Goal: Task Accomplishment & Management: Manage account settings

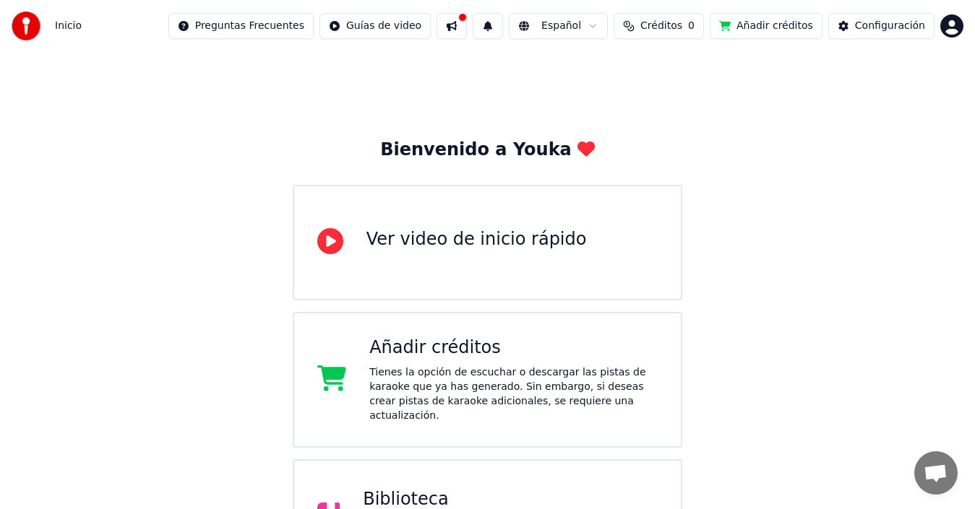
click at [775, 25] on button "Añadir créditos" at bounding box center [765, 26] width 113 height 26
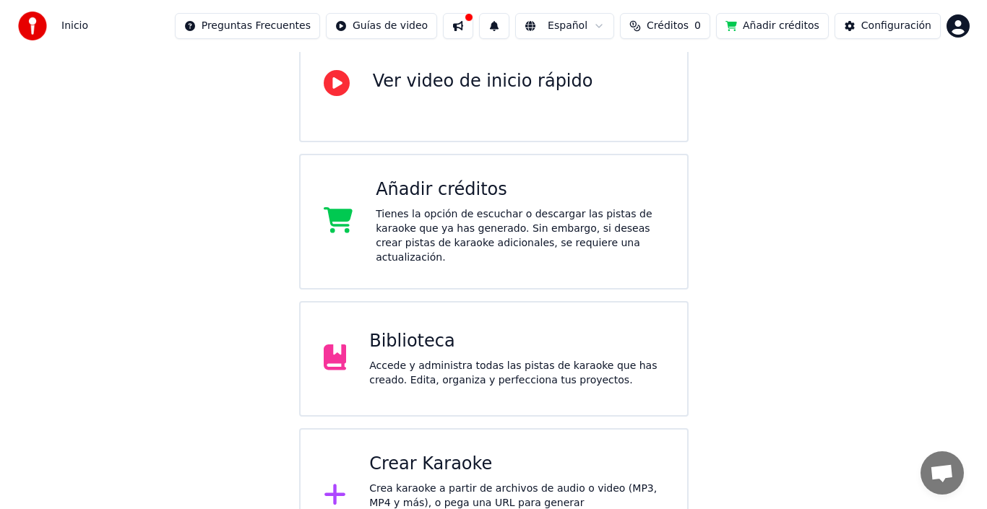
scroll to position [184, 0]
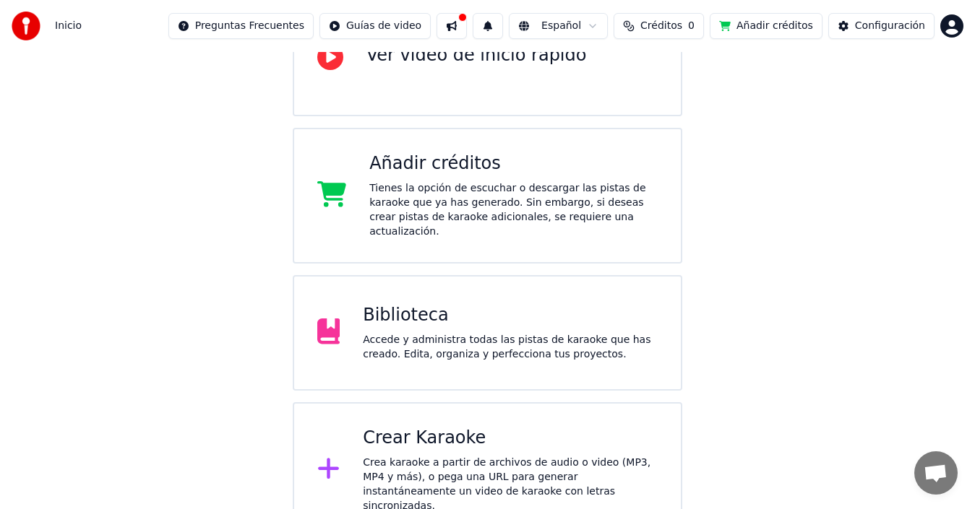
click at [440, 456] on div "Crea karaoke a partir de archivos de audio o video (MP3, MP4 y más), o pega una…" at bounding box center [510, 485] width 295 height 58
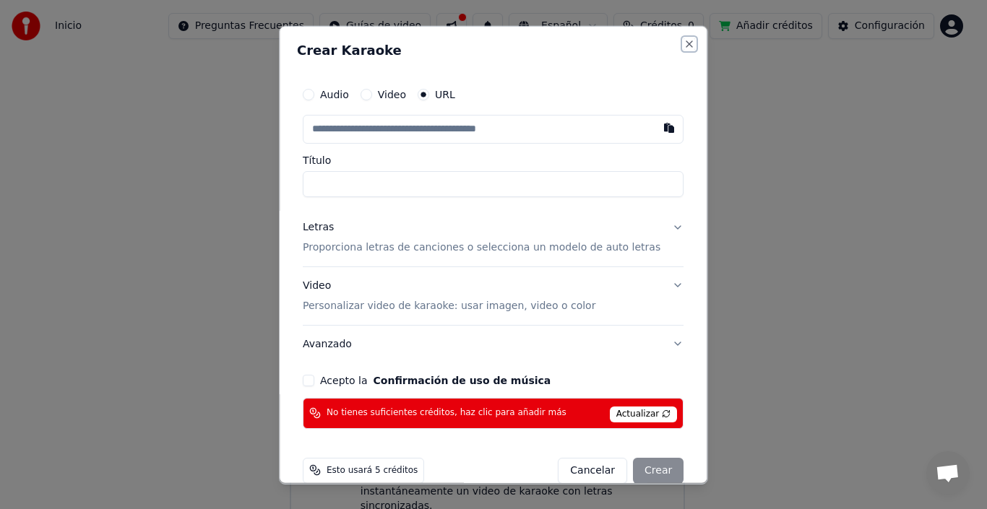
click at [684, 42] on button "Close" at bounding box center [690, 44] width 12 height 12
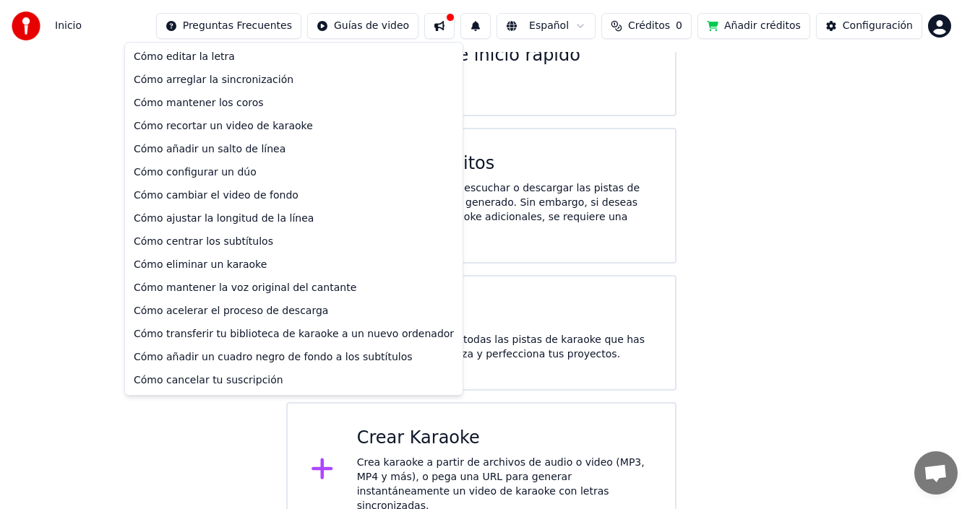
click at [307, 26] on html "Inicio Preguntas Frecuentes Guías de video Español Créditos 0 Añadir créditos C…" at bounding box center [487, 177] width 975 height 722
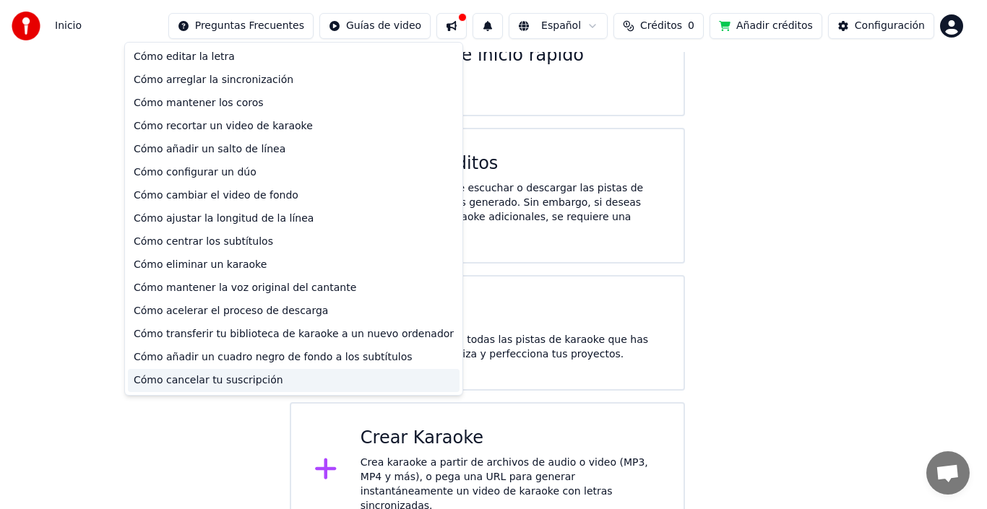
click at [188, 379] on div "Cómo cancelar tu suscripción" at bounding box center [294, 380] width 332 height 23
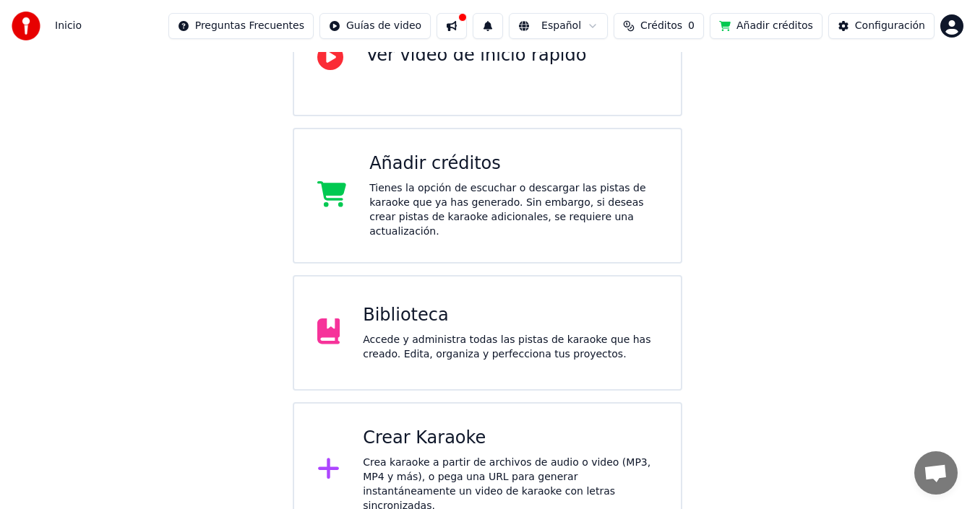
click at [948, 30] on html "Inicio Preguntas Frecuentes Guías de video Español Créditos 0 Añadir créditos C…" at bounding box center [487, 177] width 975 height 722
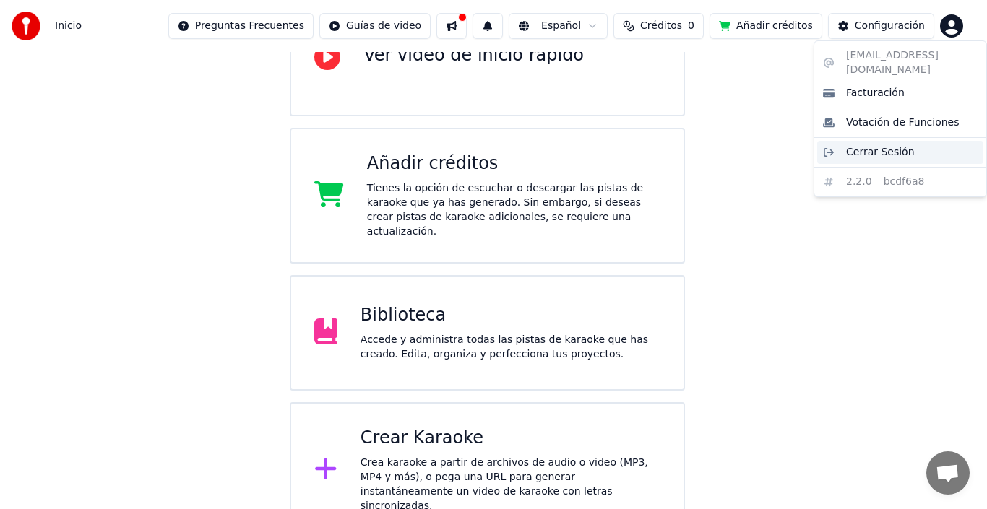
click at [870, 147] on div "Cerrar Sesión" at bounding box center [900, 152] width 166 height 23
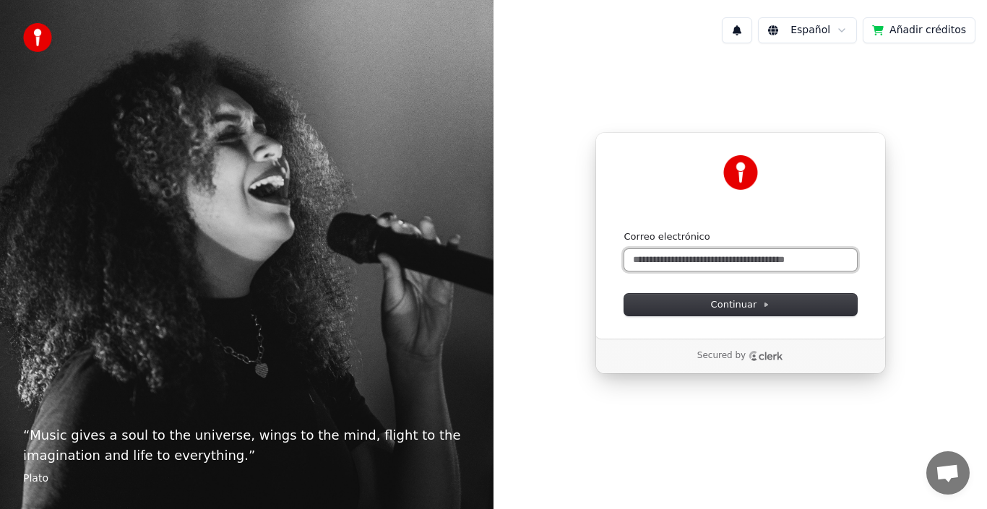
click at [689, 265] on input "Correo electrónico" at bounding box center [740, 260] width 233 height 22
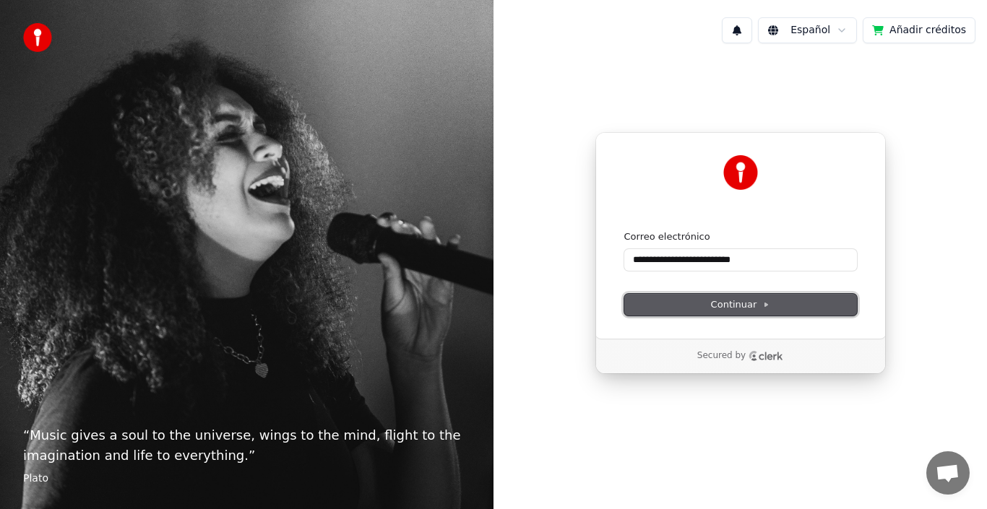
click at [734, 306] on span "Continuar" at bounding box center [740, 304] width 59 height 13
type input "**********"
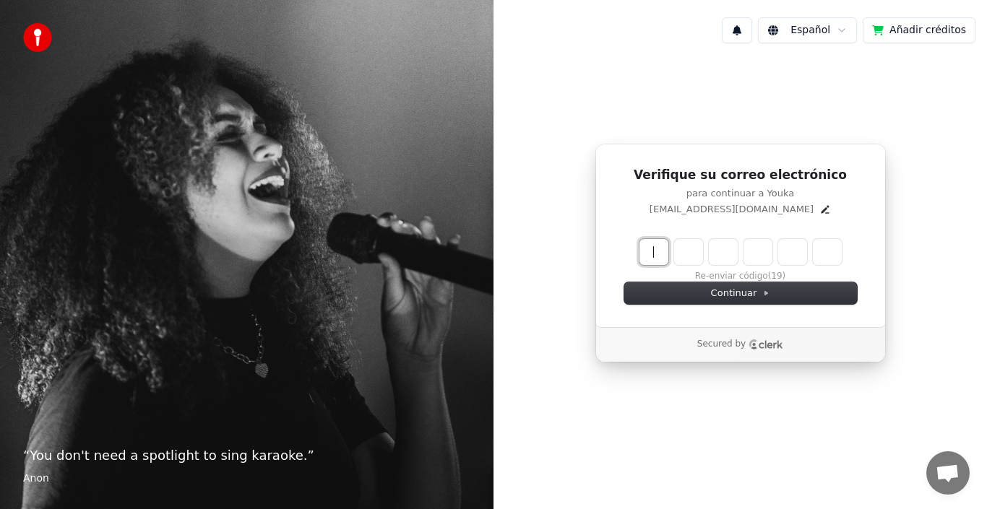
click at [668, 249] on input "Enter verification code" at bounding box center [754, 252] width 231 height 26
type input "******"
